Goal: Transaction & Acquisition: Book appointment/travel/reservation

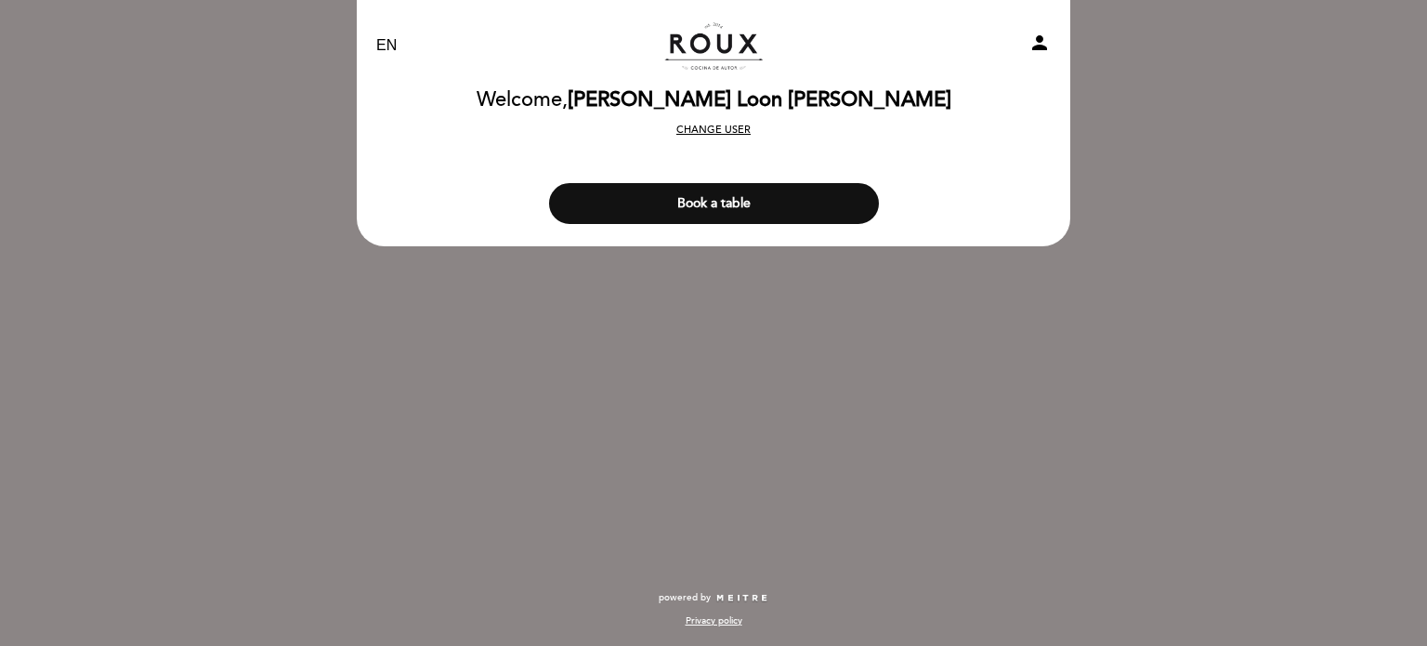
click at [731, 135] on button "Change user" at bounding box center [713, 130] width 85 height 17
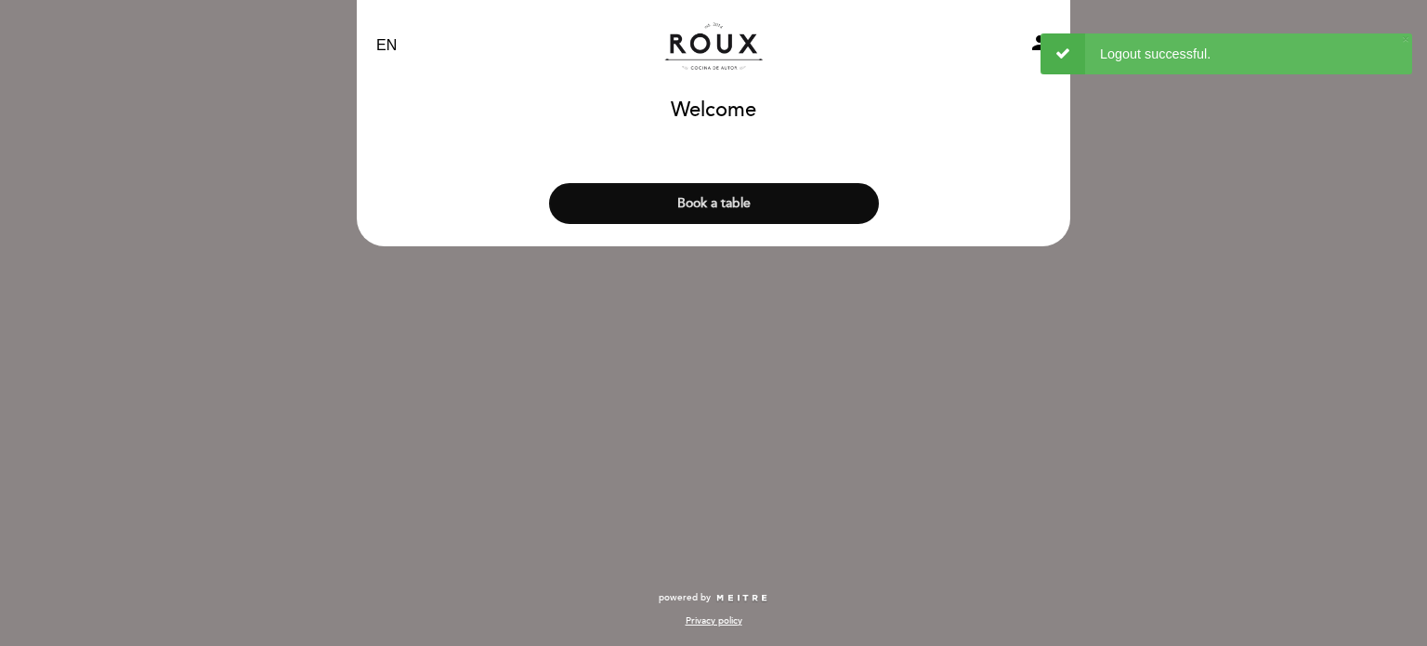
click at [786, 196] on button "Book a table" at bounding box center [714, 203] width 330 height 41
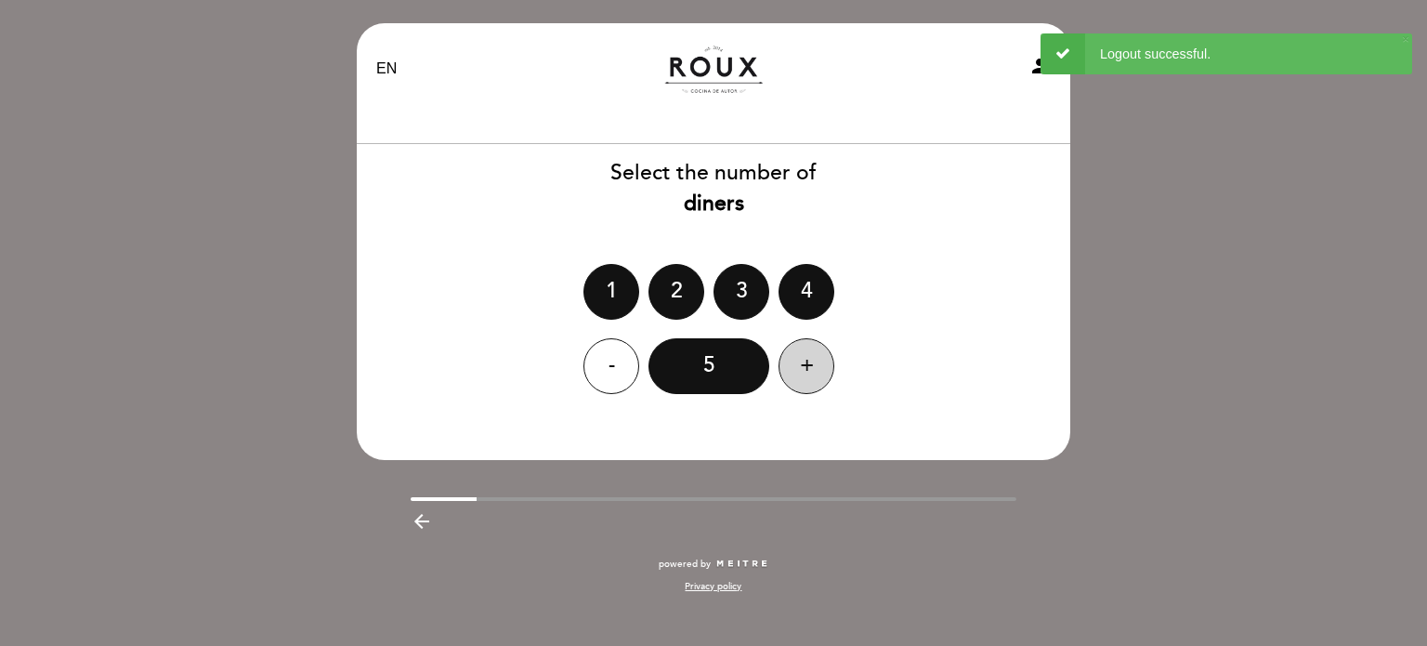
click at [795, 360] on div "+" at bounding box center [807, 366] width 56 height 56
click at [703, 367] on div "8" at bounding box center [709, 366] width 121 height 56
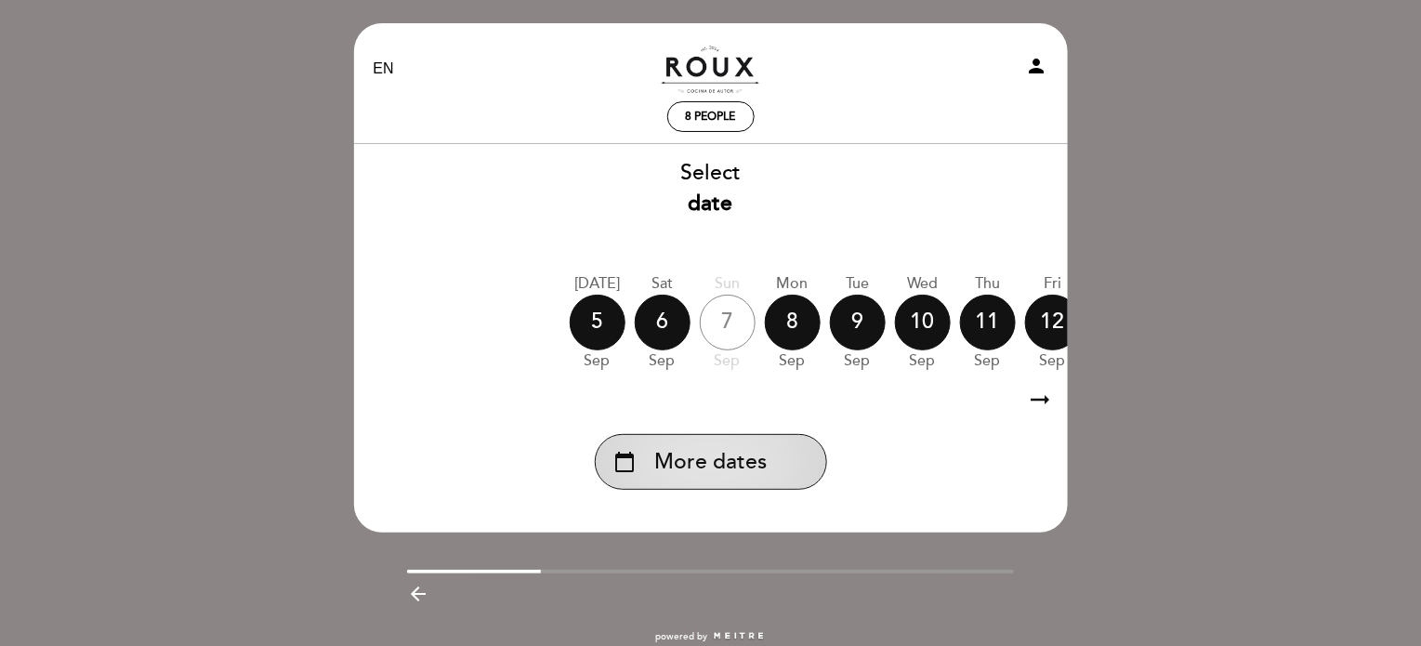
click at [758, 454] on span "More dates" at bounding box center [710, 462] width 112 height 31
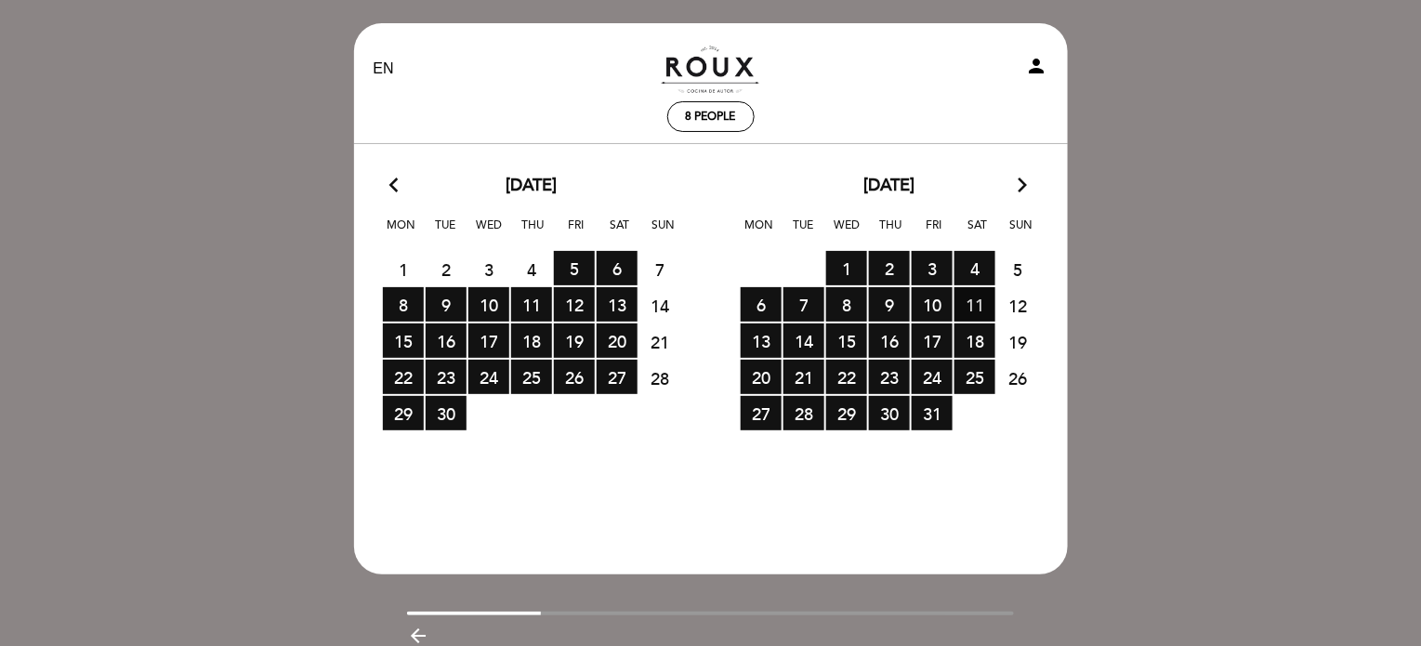
click at [980, 304] on span "11 RESERVATIONS AVAILABLE" at bounding box center [974, 304] width 41 height 34
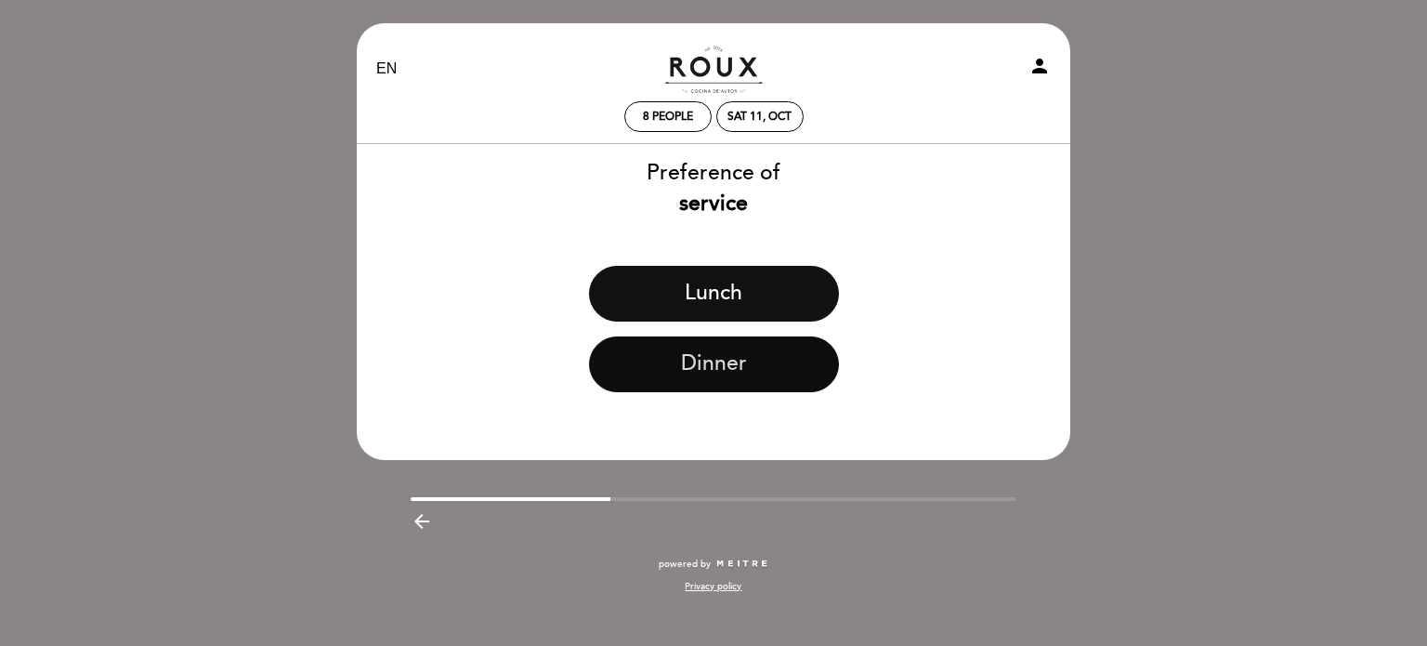
click at [737, 389] on button "Dinner" at bounding box center [714, 364] width 250 height 56
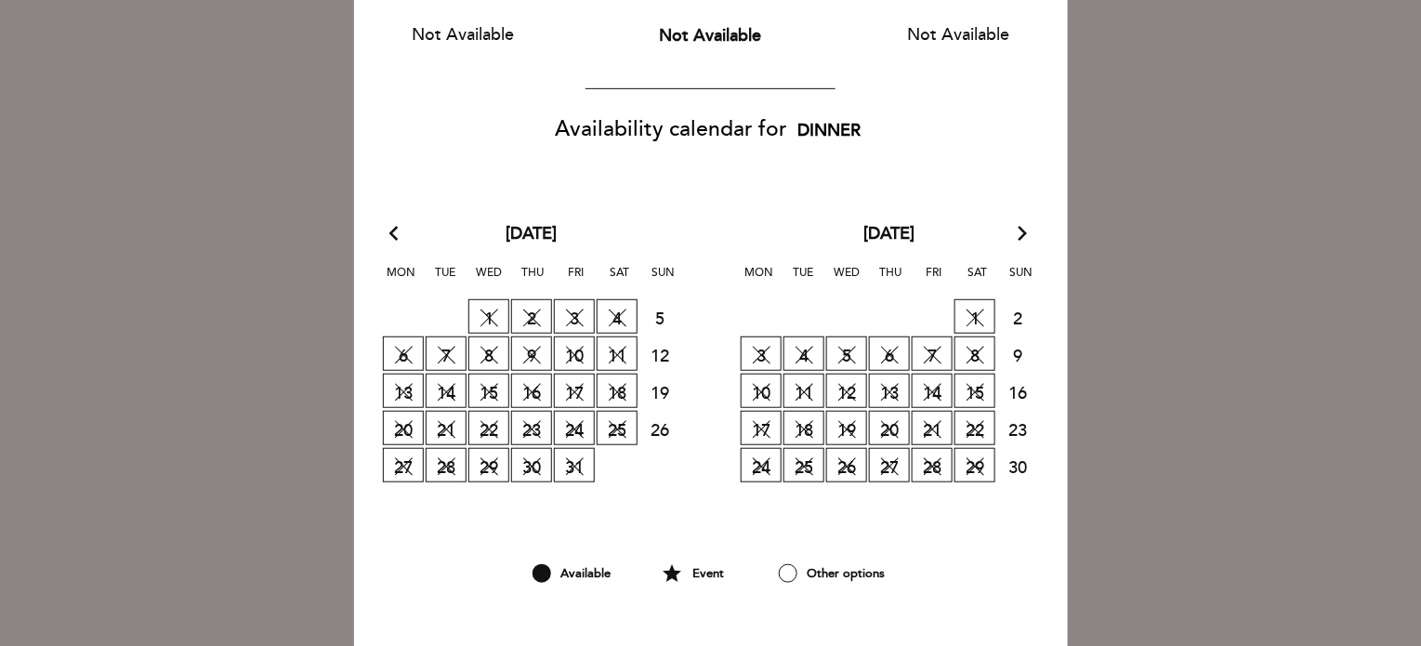
scroll to position [256, 0]
click at [385, 226] on div "arrow_back_ios [DATE] arrow_forward_ios" at bounding box center [532, 232] width 358 height 24
click at [390, 229] on icon "arrow_back_ios" at bounding box center [398, 232] width 17 height 24
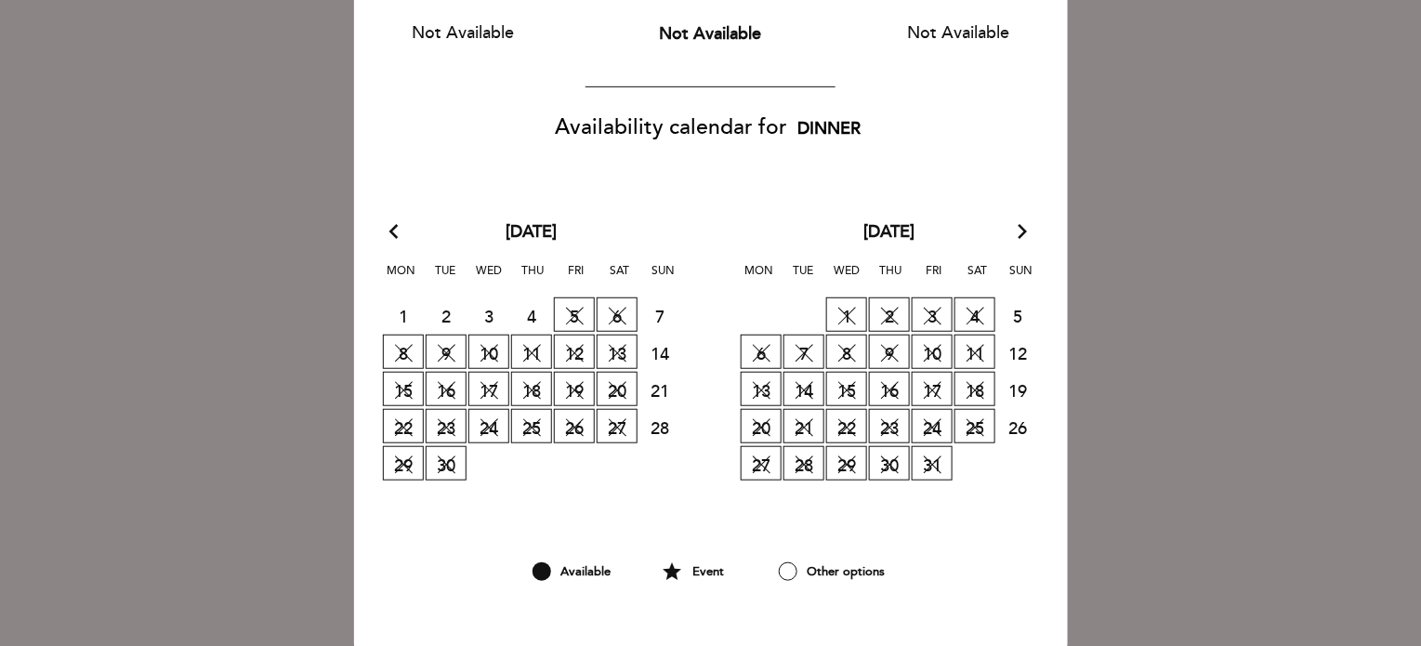
click at [1030, 231] on icon "arrow_forward_ios" at bounding box center [1023, 232] width 17 height 24
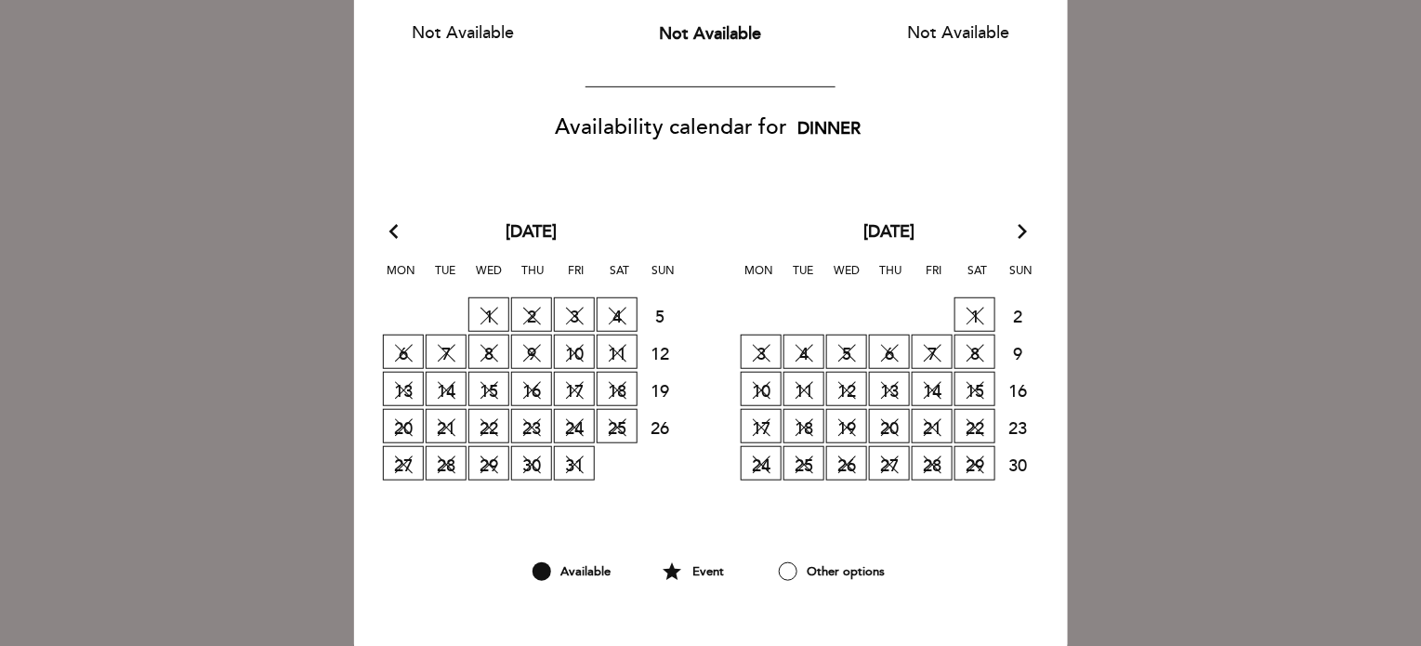
click at [1030, 231] on icon "arrow_forward_ios" at bounding box center [1023, 232] width 17 height 24
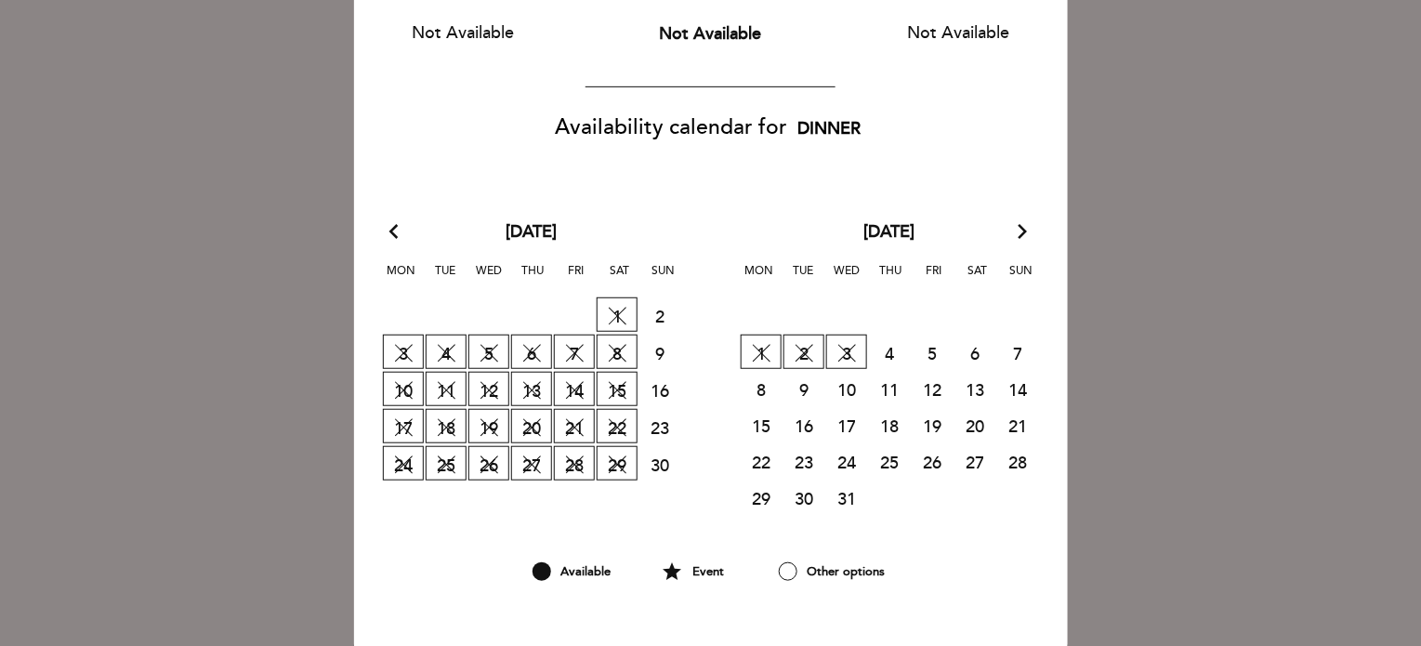
click at [394, 231] on icon "arrow_back_ios" at bounding box center [398, 232] width 17 height 24
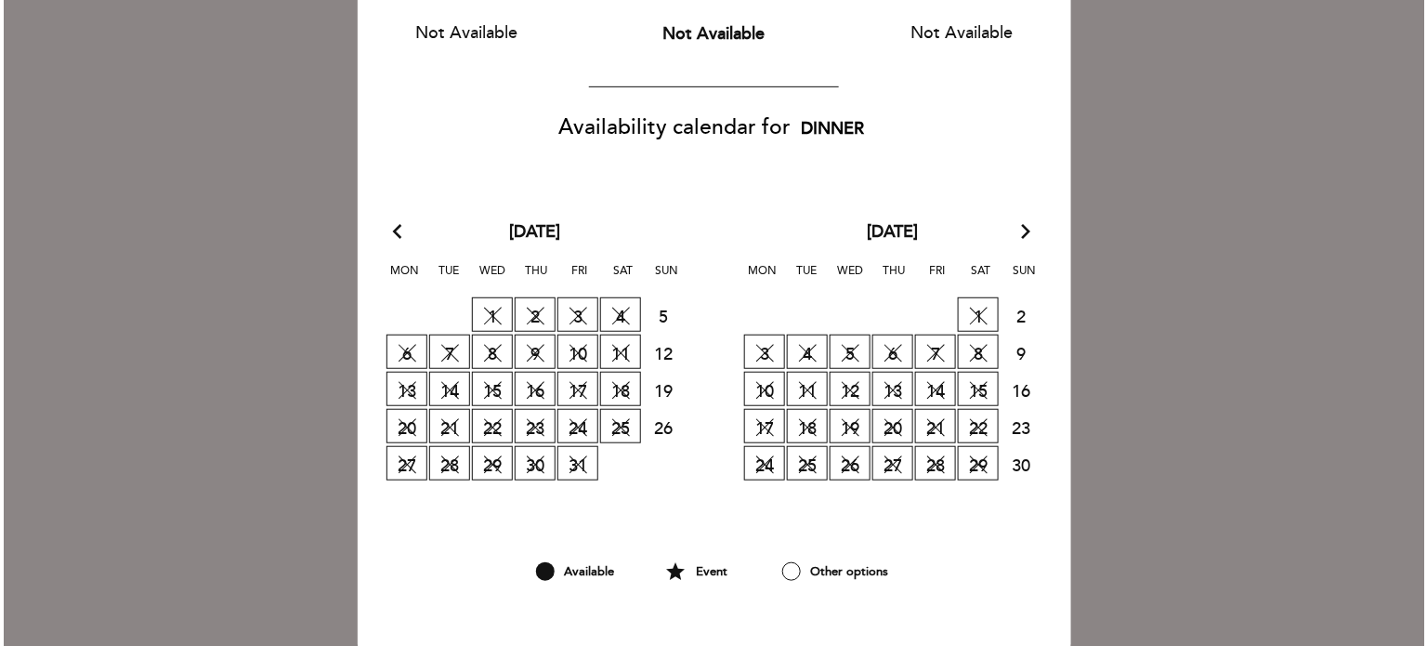
scroll to position [0, 0]
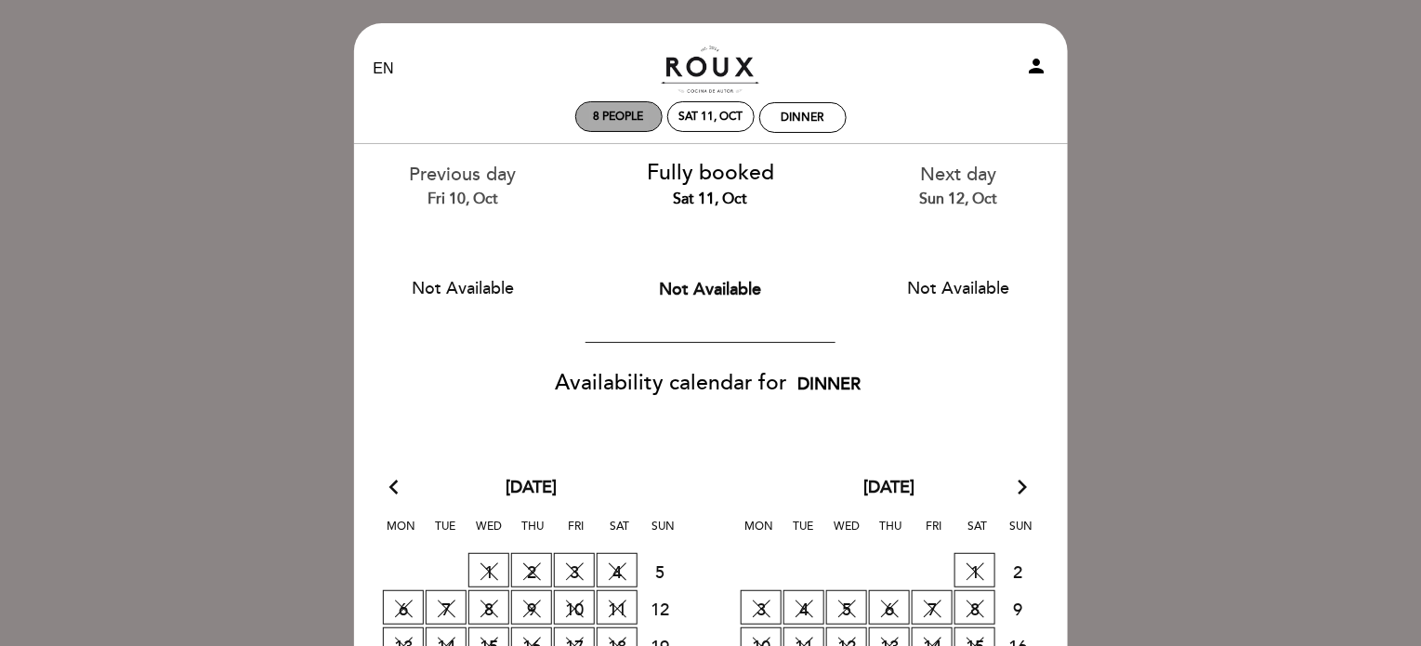
click at [603, 120] on span "8 people" at bounding box center [619, 117] width 50 height 14
select select "? undefined:undefined ?"
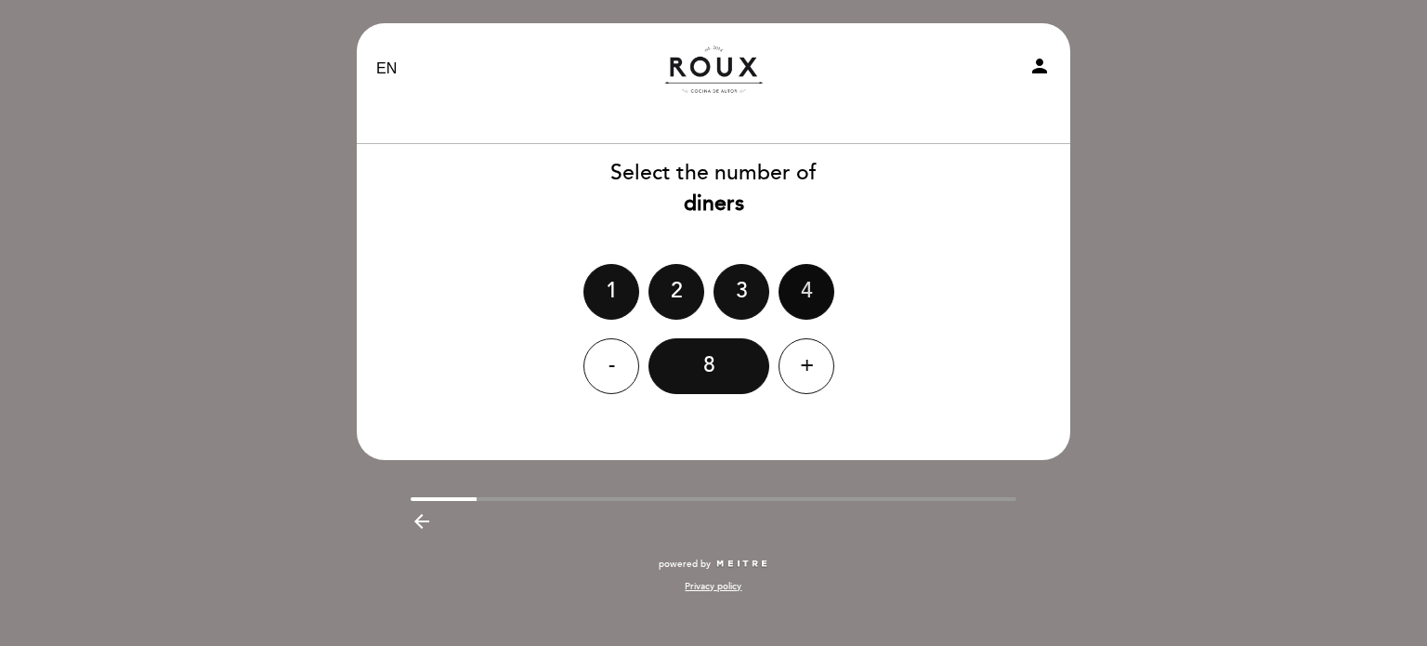
click at [800, 304] on div "4" at bounding box center [807, 292] width 56 height 56
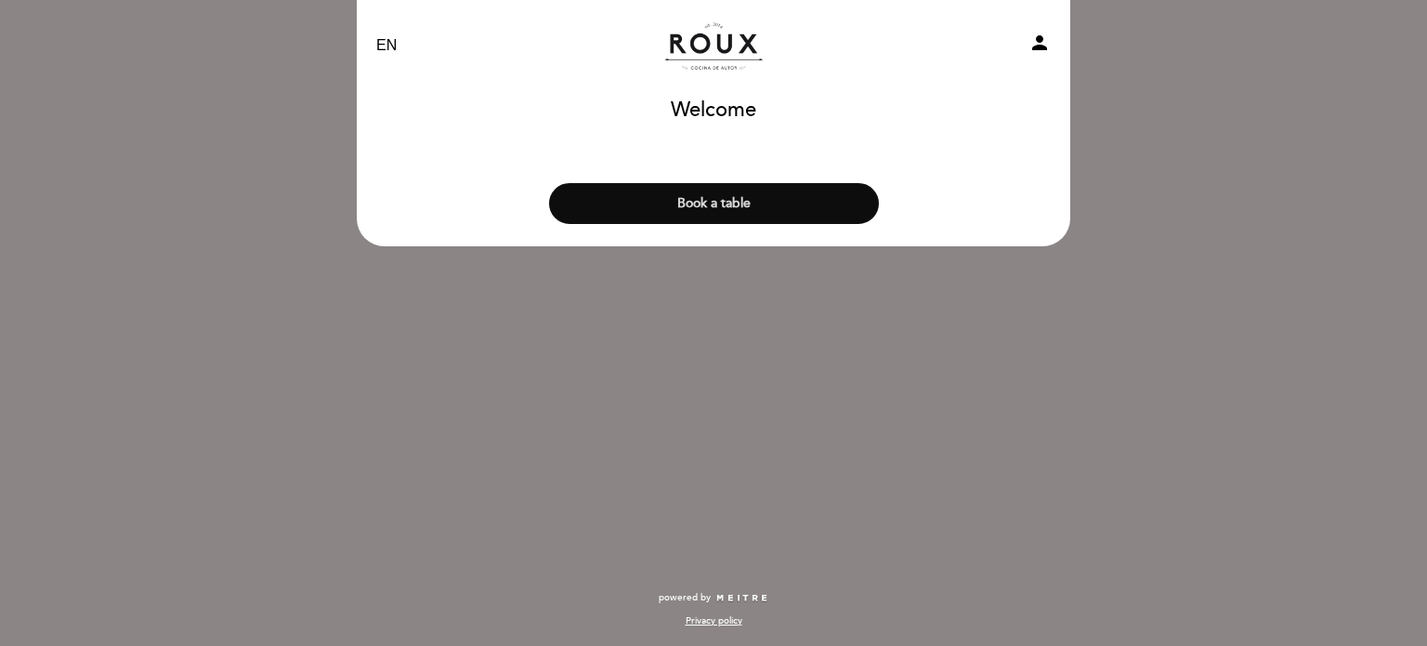
click at [721, 209] on button "Book a table" at bounding box center [714, 203] width 330 height 41
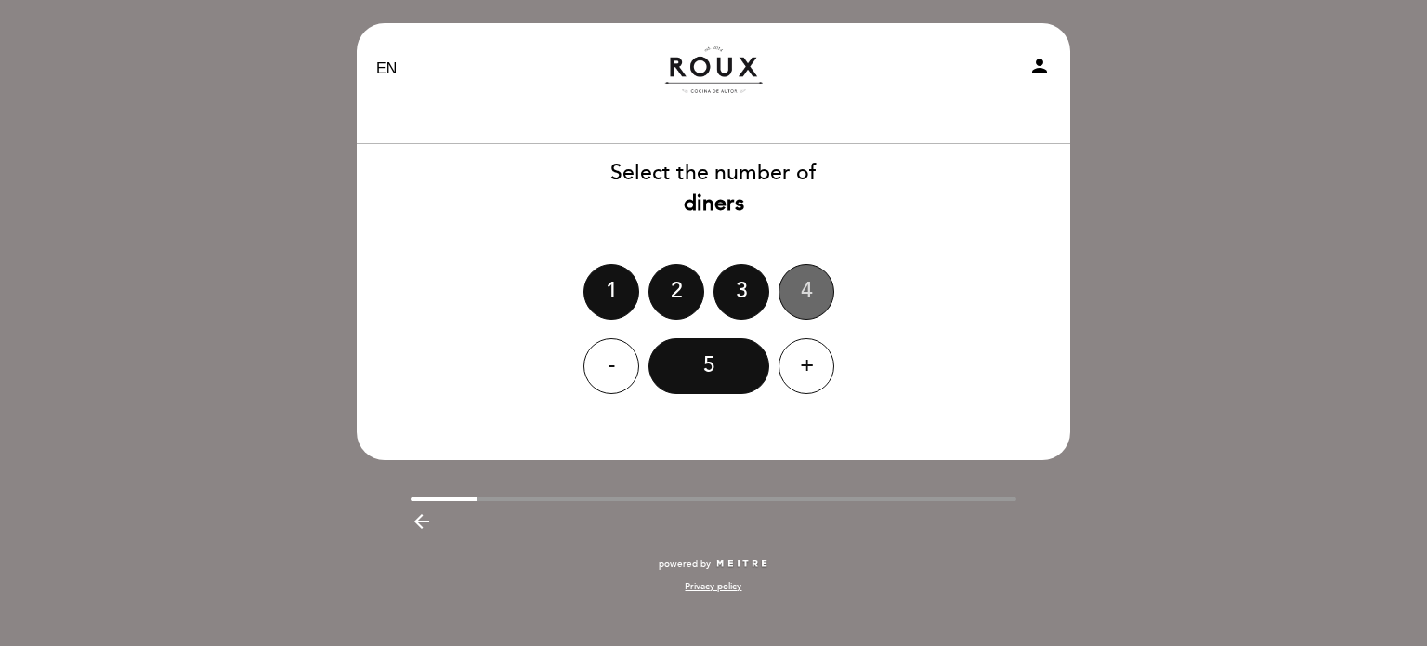
click at [814, 280] on div "4" at bounding box center [807, 292] width 56 height 56
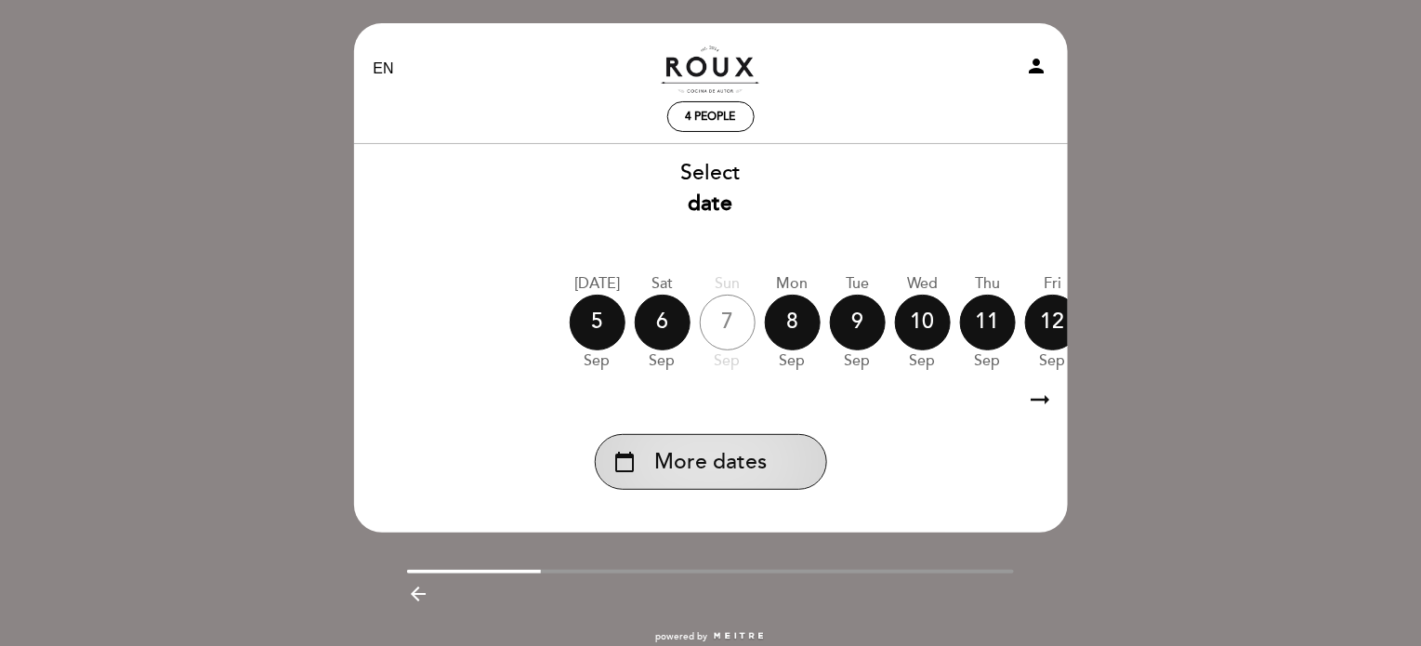
click at [718, 481] on div "calendar_today More dates" at bounding box center [711, 462] width 232 height 56
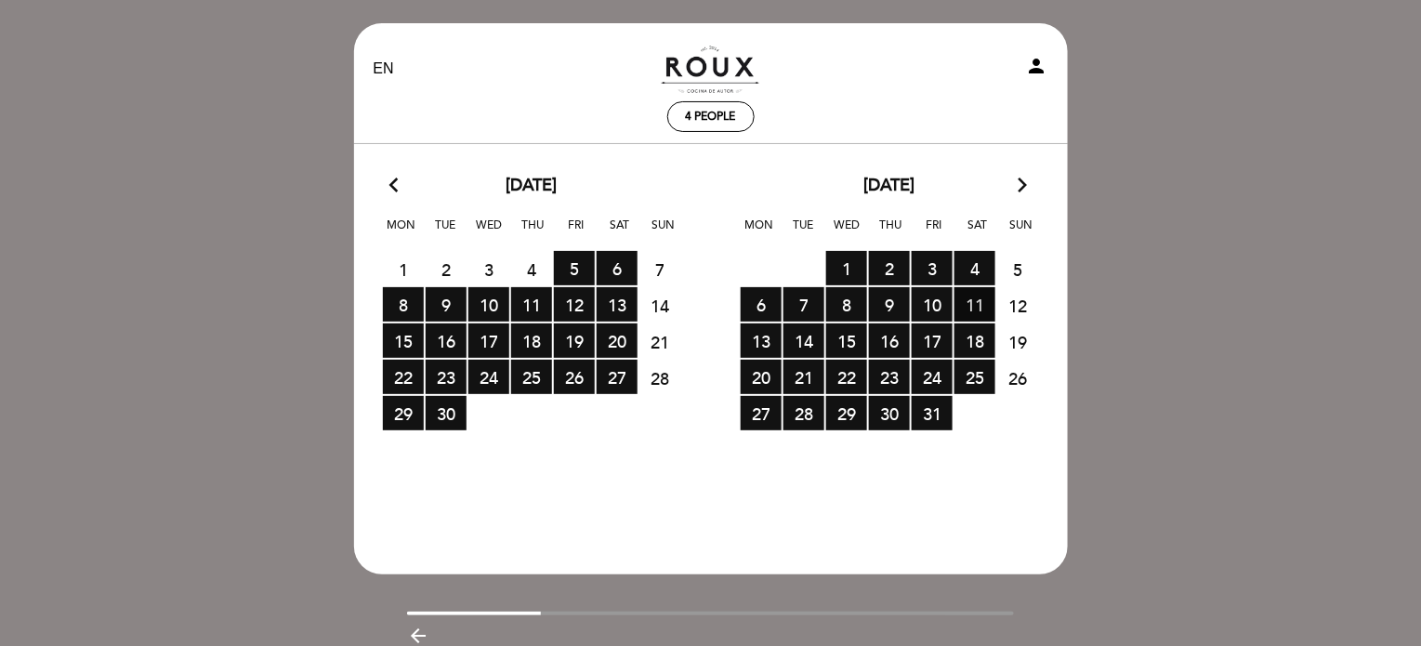
click at [971, 305] on span "11 RESERVATIONS AVAILABLE" at bounding box center [974, 304] width 41 height 34
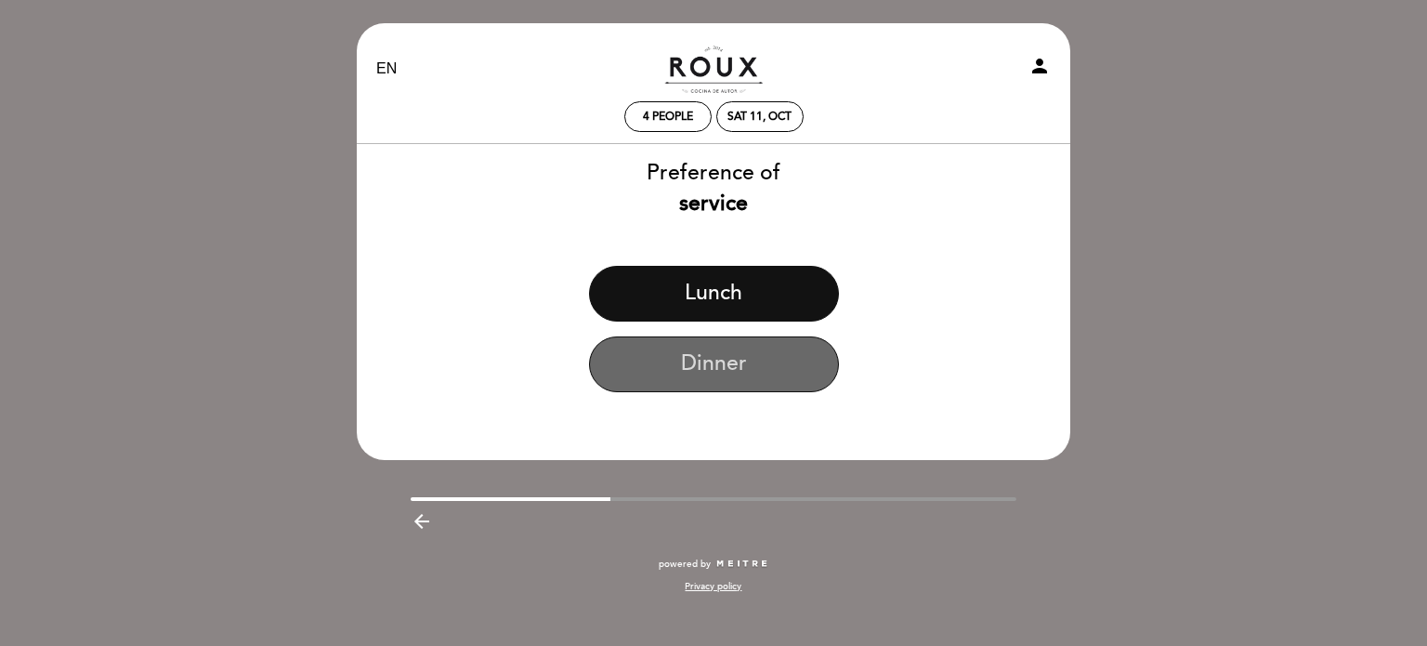
click at [717, 364] on button "Dinner" at bounding box center [714, 364] width 250 height 56
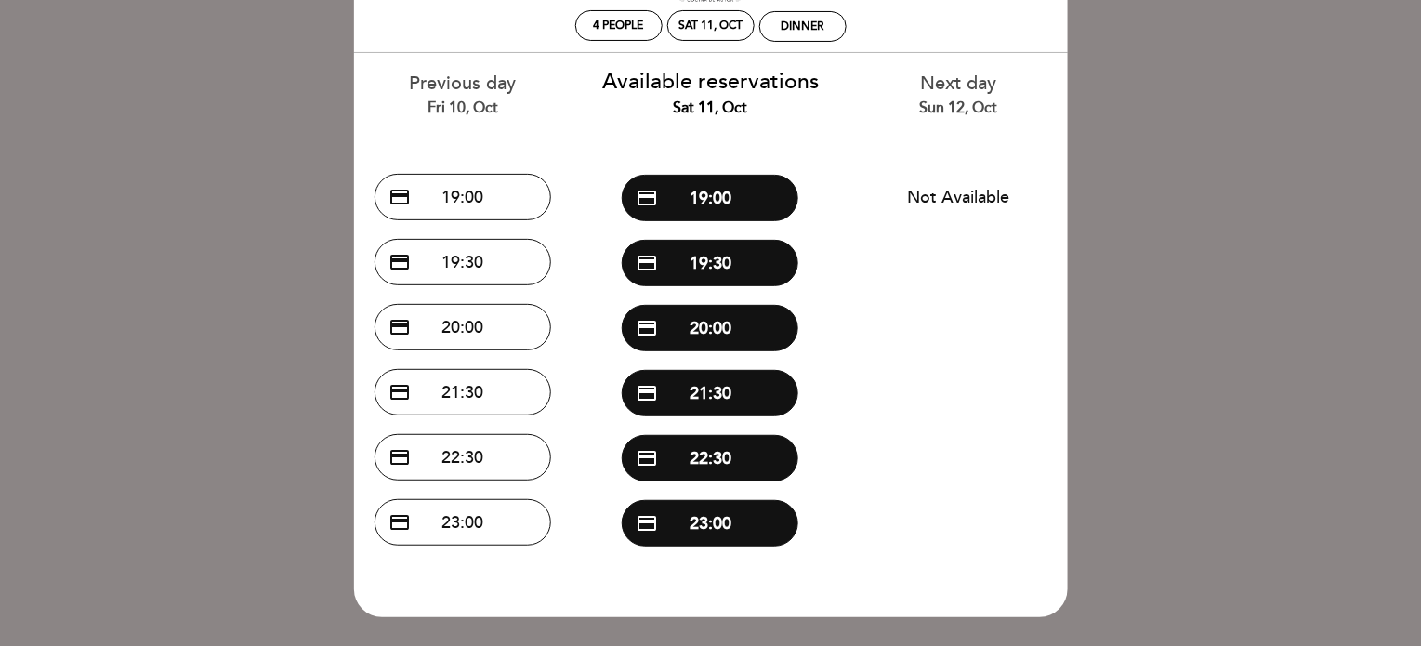
scroll to position [93, 0]
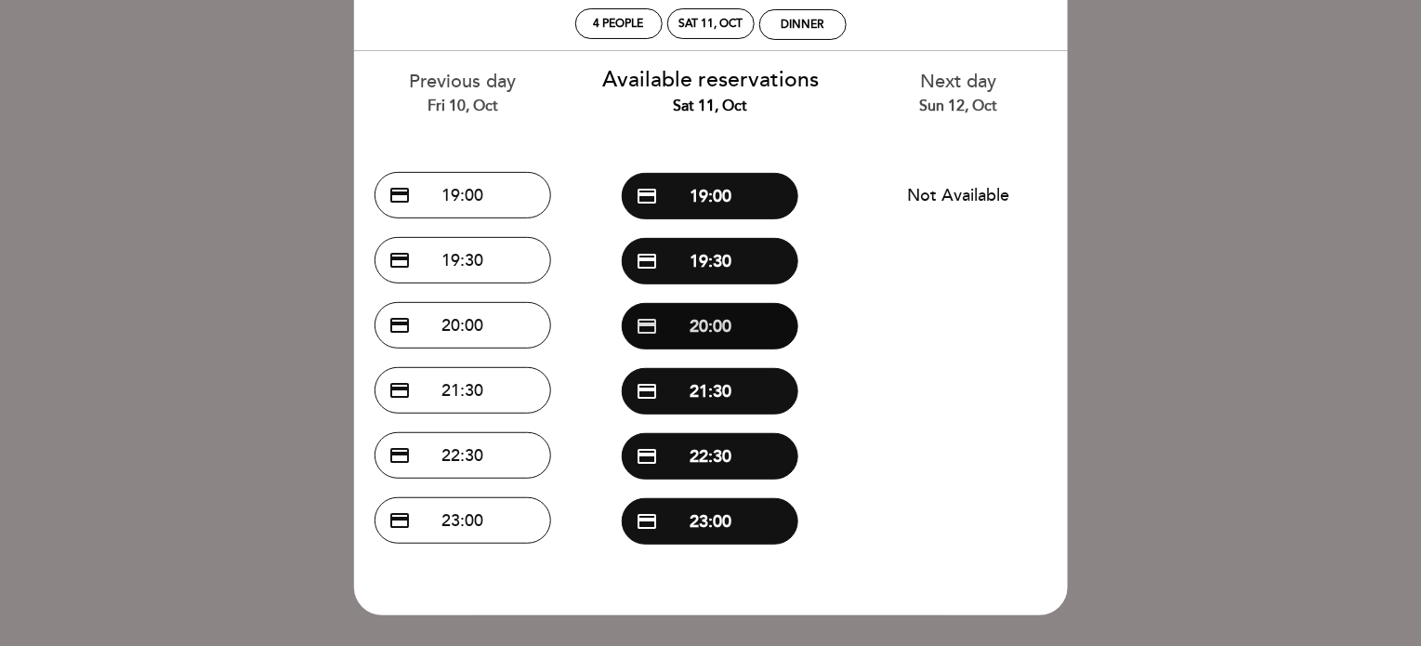
click at [720, 322] on button "credit_card 20:00" at bounding box center [710, 326] width 177 height 46
